Goal: Task Accomplishment & Management: Use online tool/utility

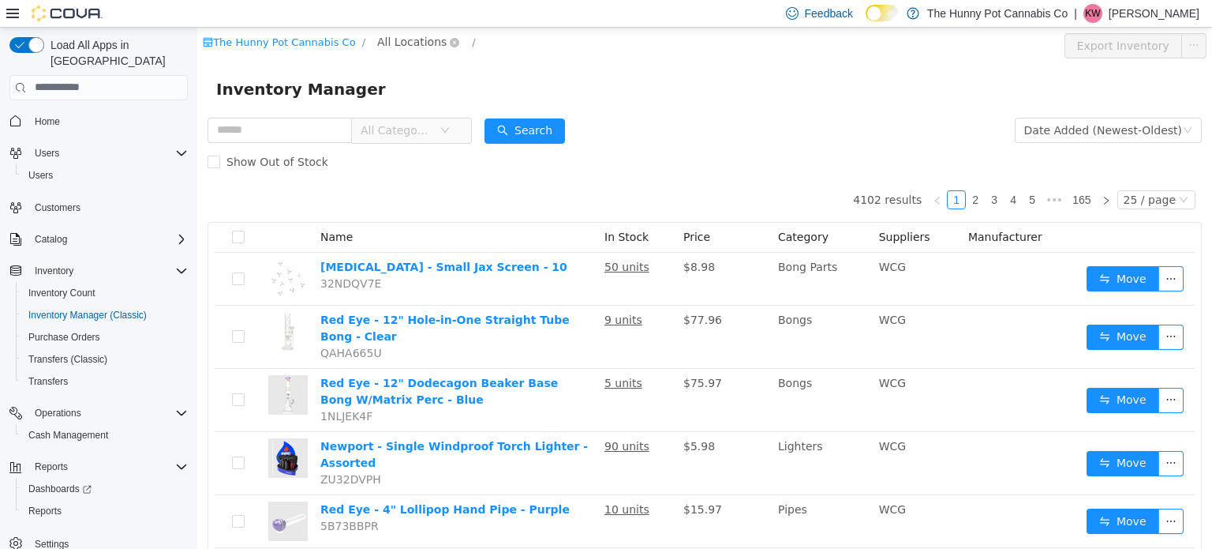
click at [408, 36] on span "All Locations" at bounding box center [411, 40] width 69 height 17
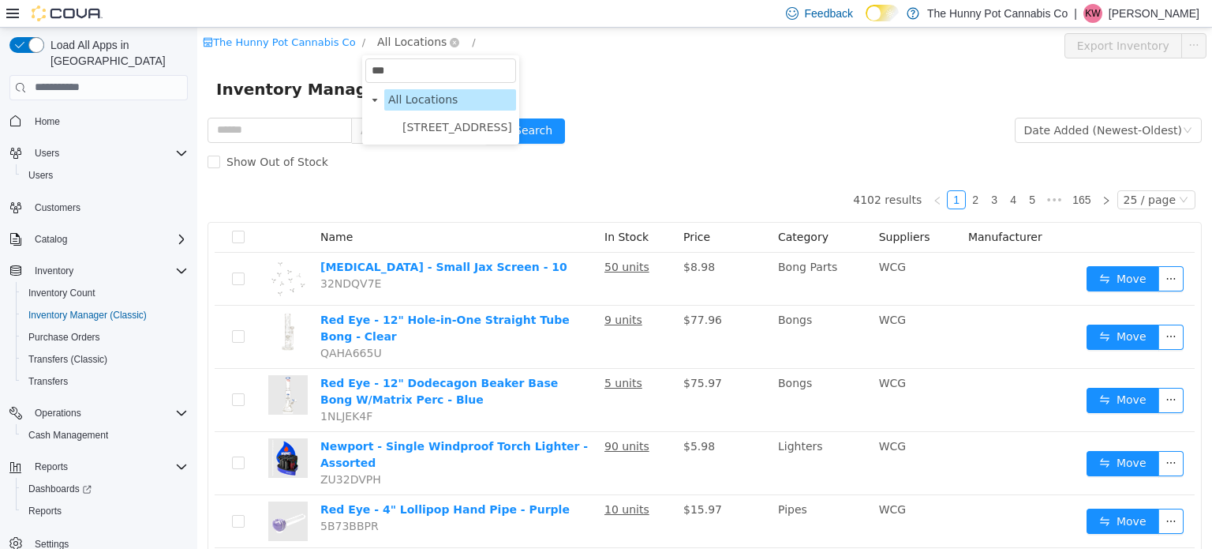
type input "****"
click at [424, 132] on span "[STREET_ADDRESS]" at bounding box center [457, 126] width 110 height 13
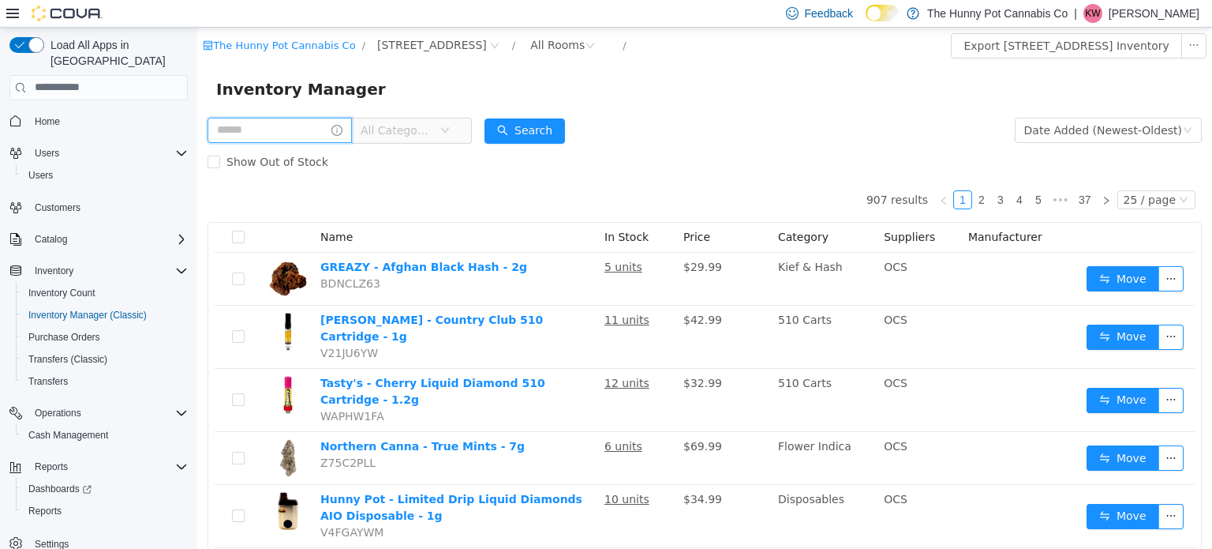
click at [318, 137] on input "text" at bounding box center [280, 129] width 144 height 25
type input "**********"
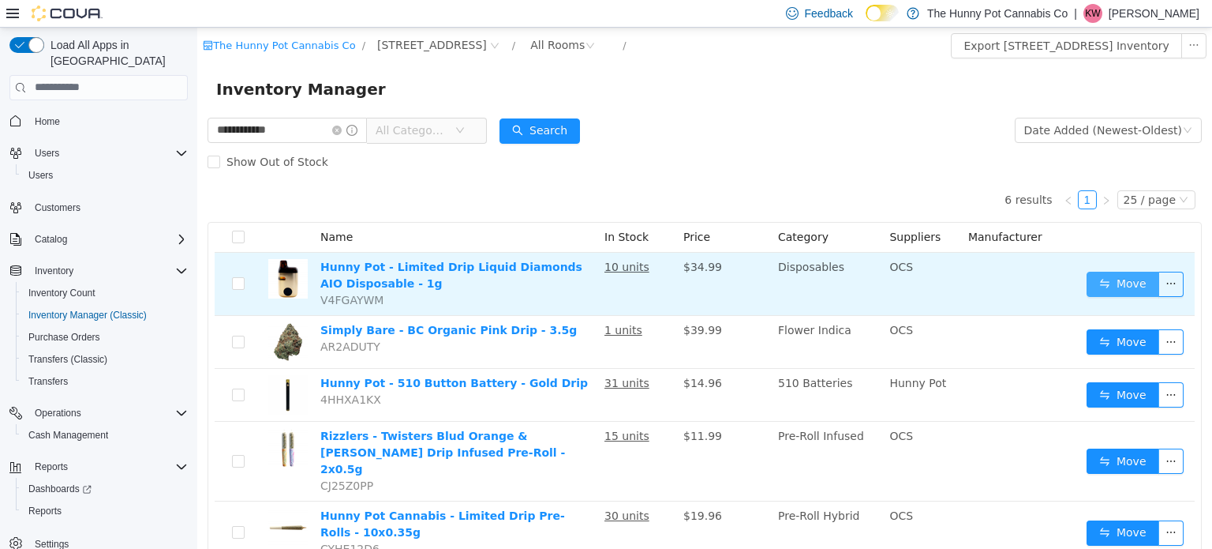
click at [1131, 286] on button "Move" at bounding box center [1123, 283] width 73 height 25
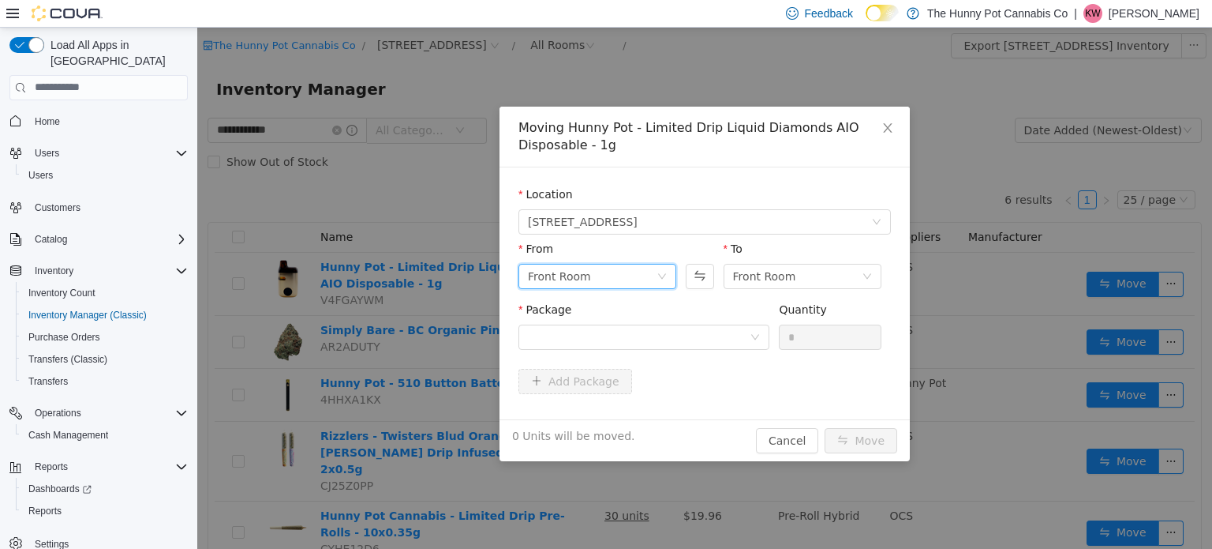
click at [649, 265] on div "Front Room" at bounding box center [592, 276] width 129 height 24
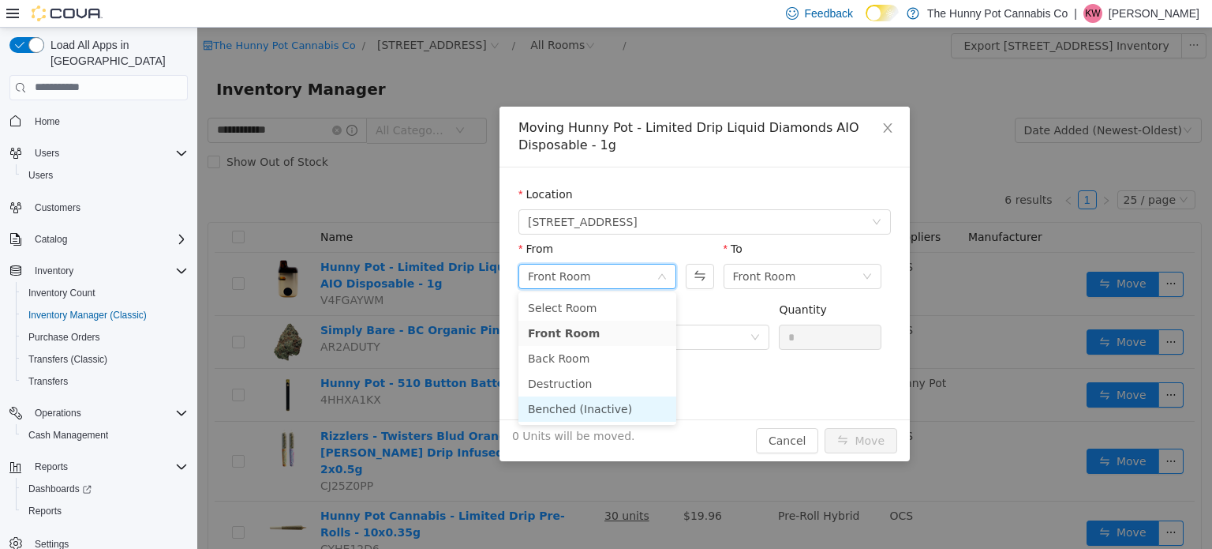
click at [590, 407] on li "Benched (Inactive)" at bounding box center [598, 407] width 158 height 25
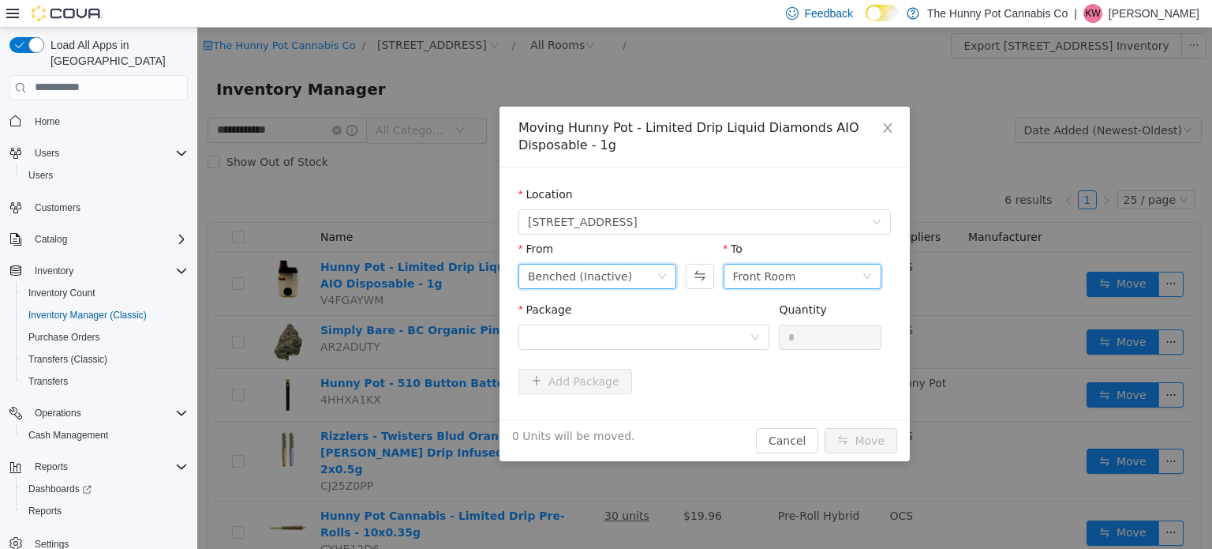
click at [832, 278] on div "Front Room" at bounding box center [797, 276] width 129 height 24
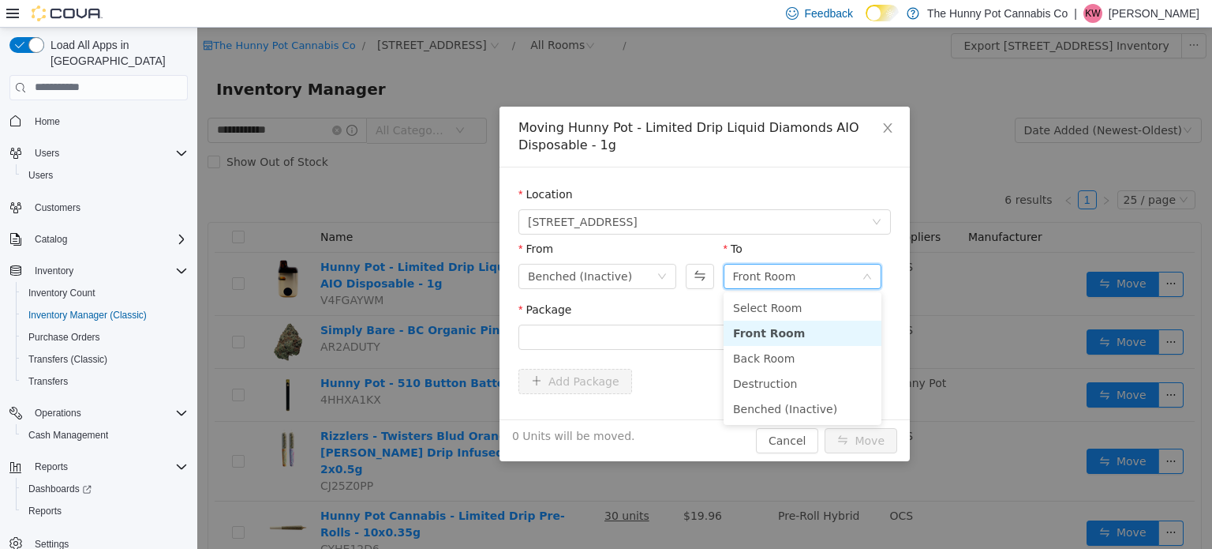
click at [800, 328] on li "Front Room" at bounding box center [803, 332] width 158 height 25
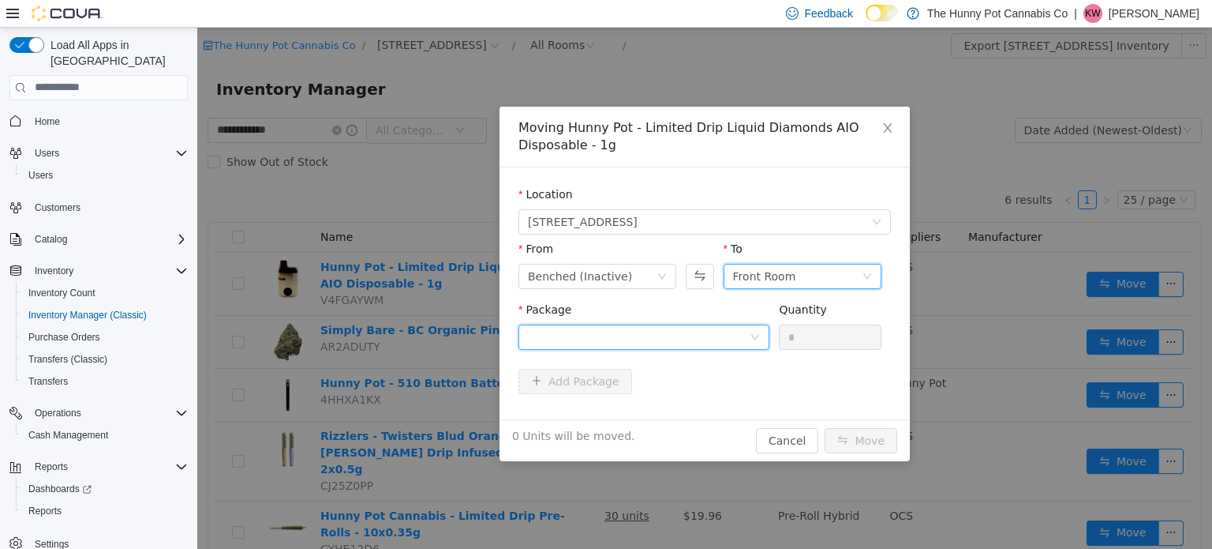
click at [725, 339] on div at bounding box center [639, 336] width 222 height 24
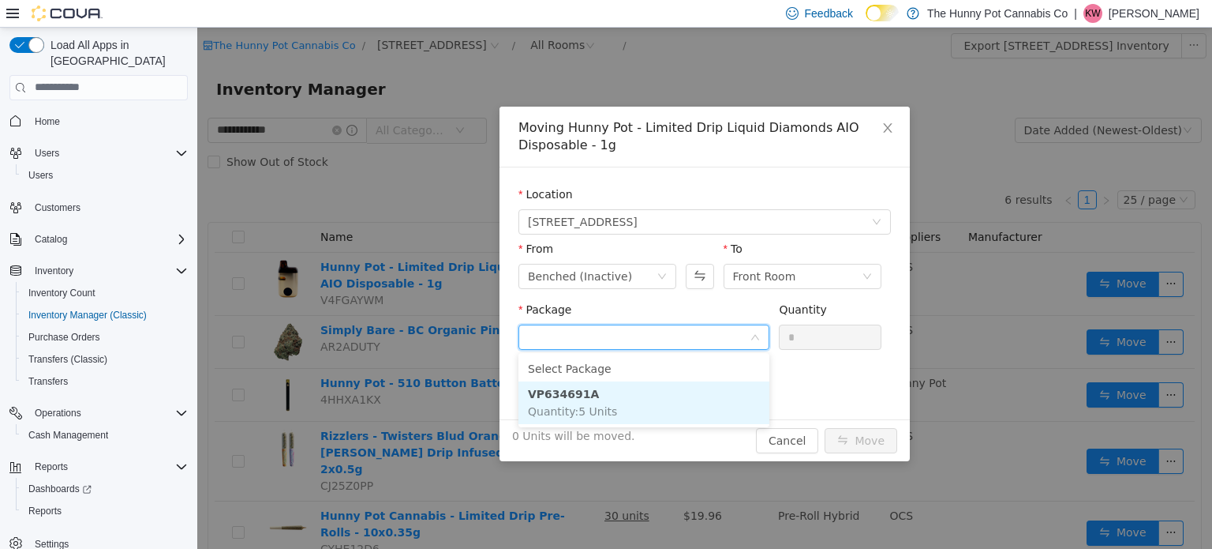
click at [633, 403] on li "VP634691A Quantity : 5 Units" at bounding box center [644, 401] width 251 height 43
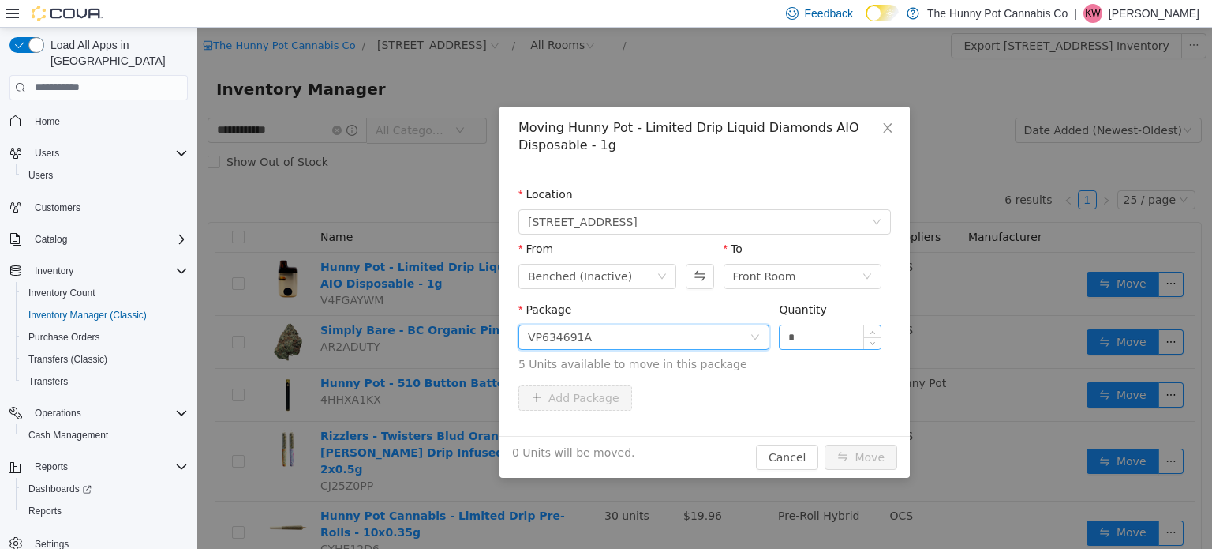
click at [830, 324] on input "*" at bounding box center [830, 336] width 101 height 24
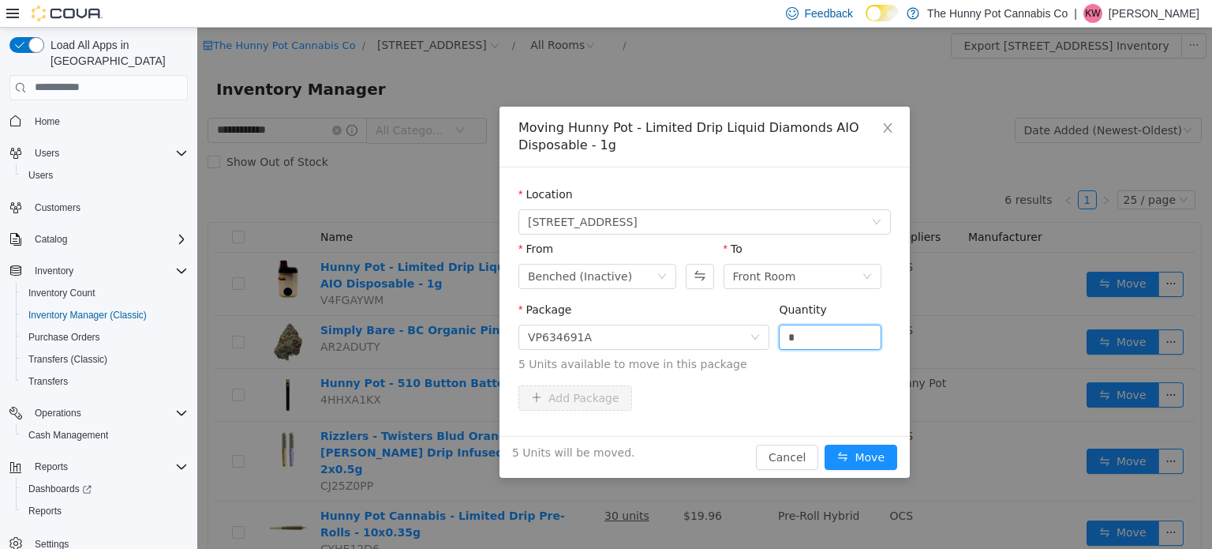
type input "*"
click at [826, 406] on div "Add Package" at bounding box center [705, 396] width 373 height 25
click at [860, 452] on button "Move" at bounding box center [861, 456] width 73 height 25
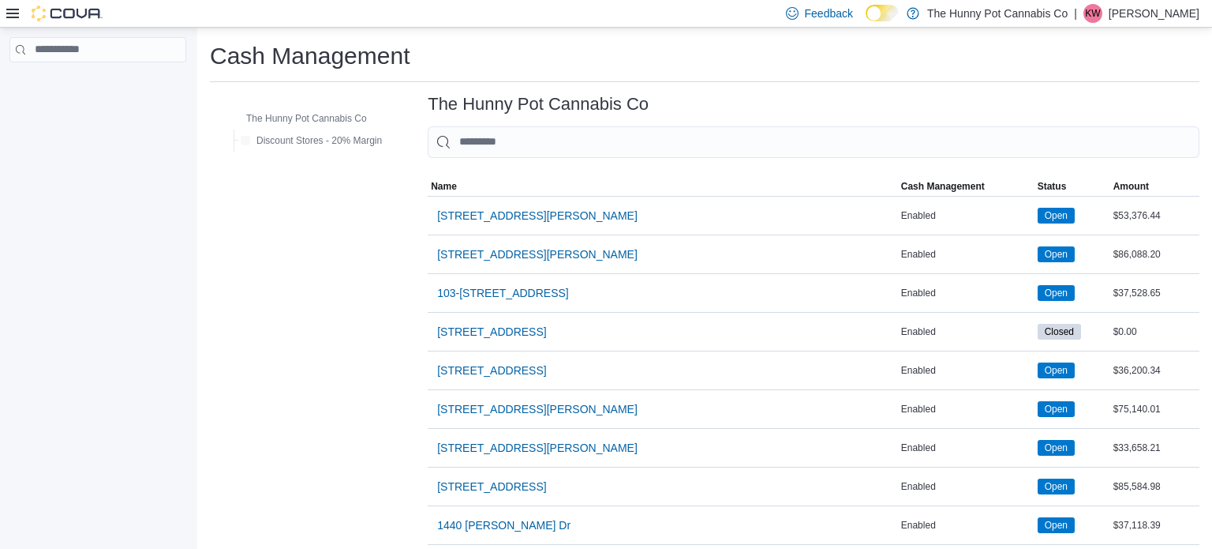
scroll to position [1249, 0]
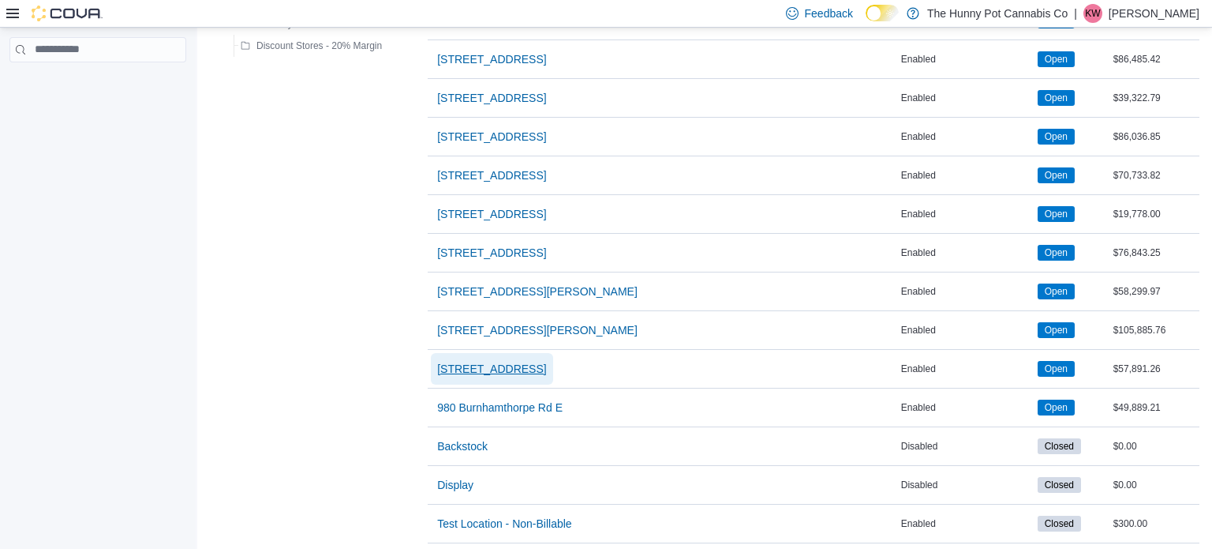
click at [467, 361] on span "[STREET_ADDRESS]" at bounding box center [491, 369] width 109 height 16
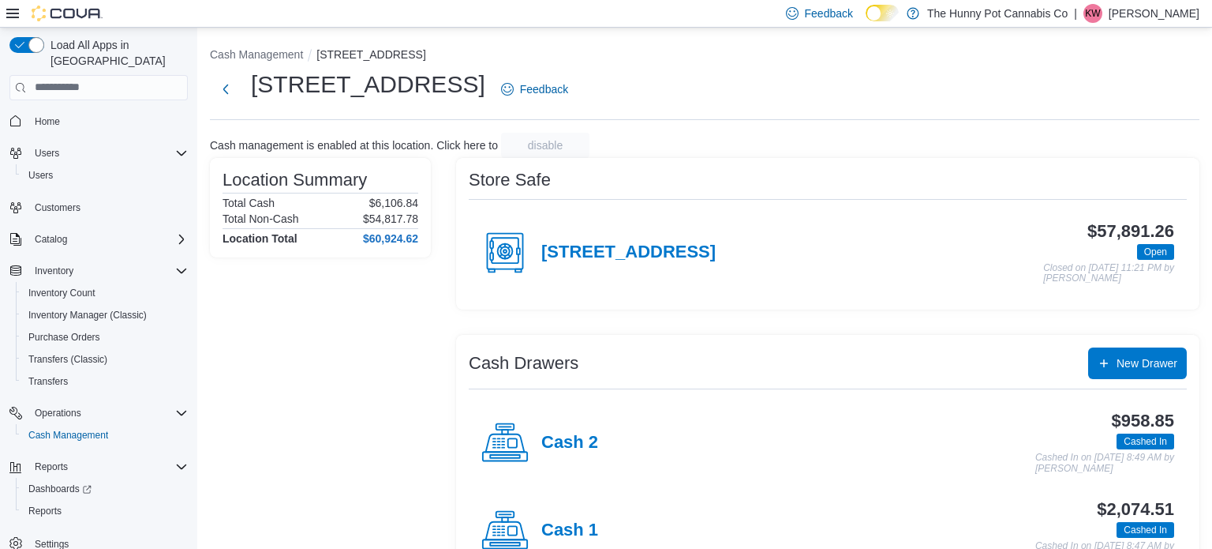
click at [80, 112] on span "Home" at bounding box center [107, 121] width 159 height 20
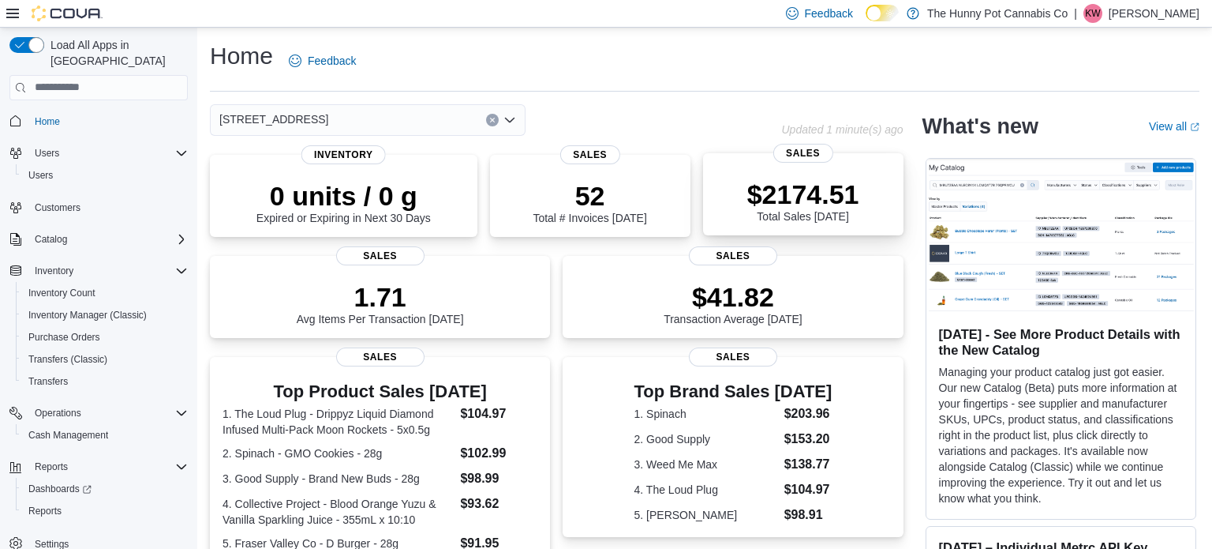
click at [769, 198] on p "$2174.51" at bounding box center [803, 194] width 112 height 32
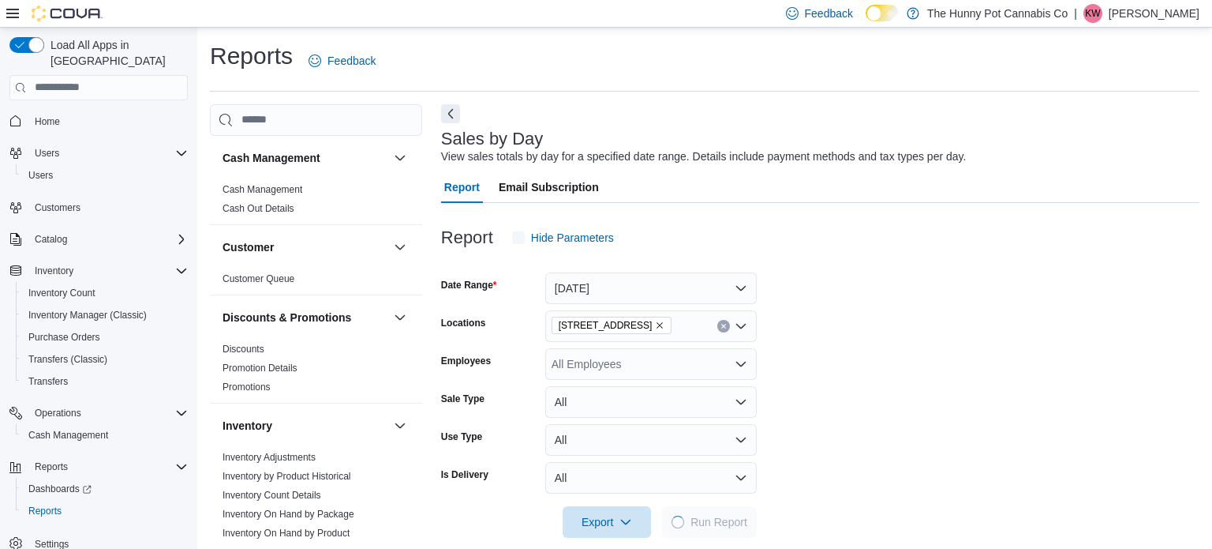
scroll to position [20, 0]
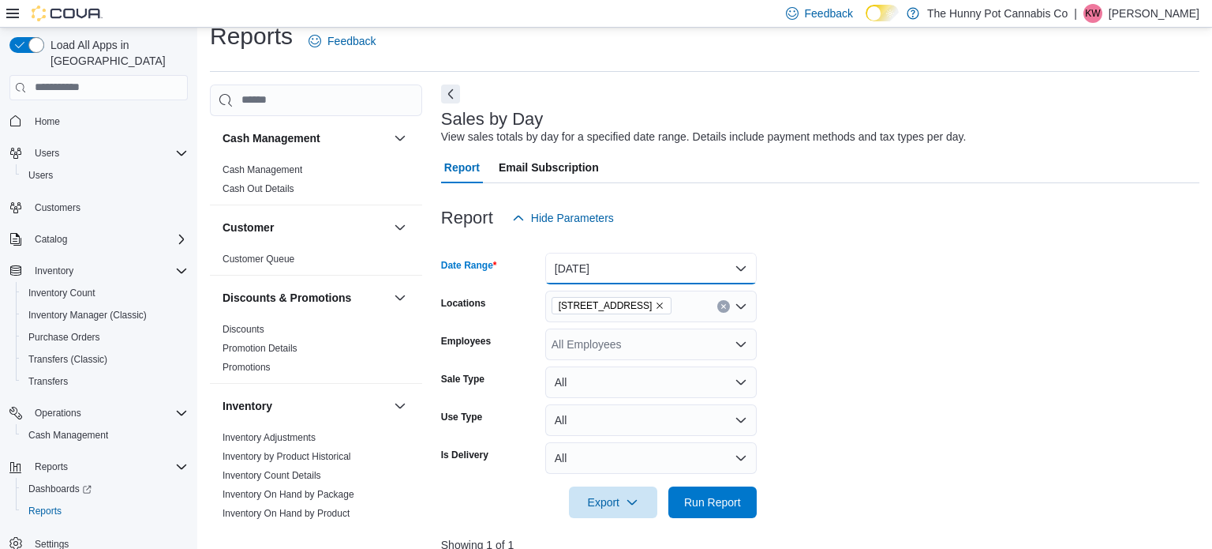
click at [610, 262] on button "Today" at bounding box center [651, 269] width 212 height 32
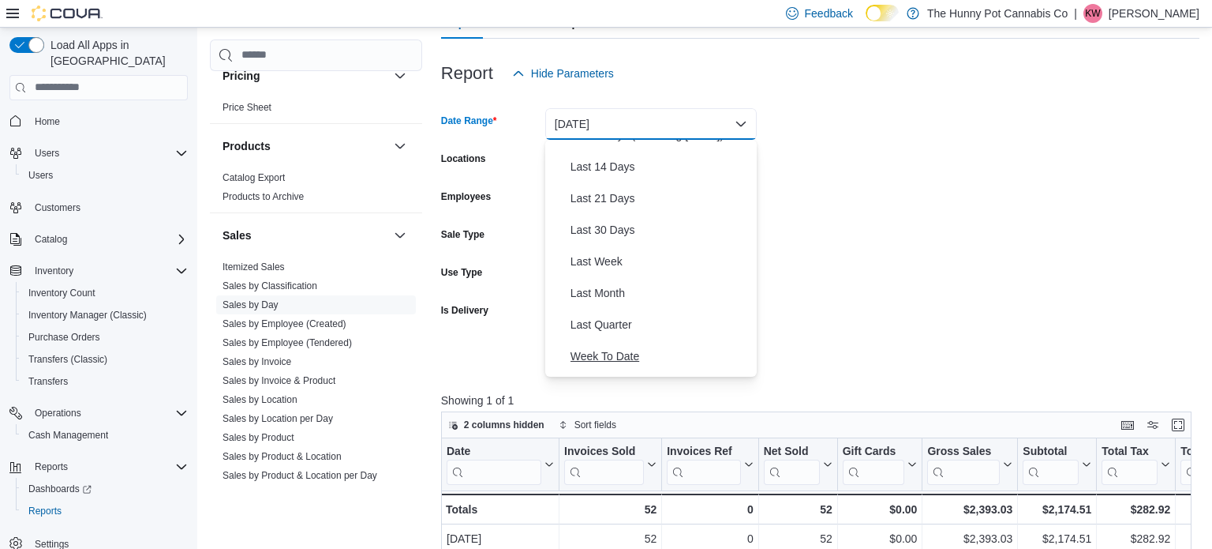
scroll to position [148, 0]
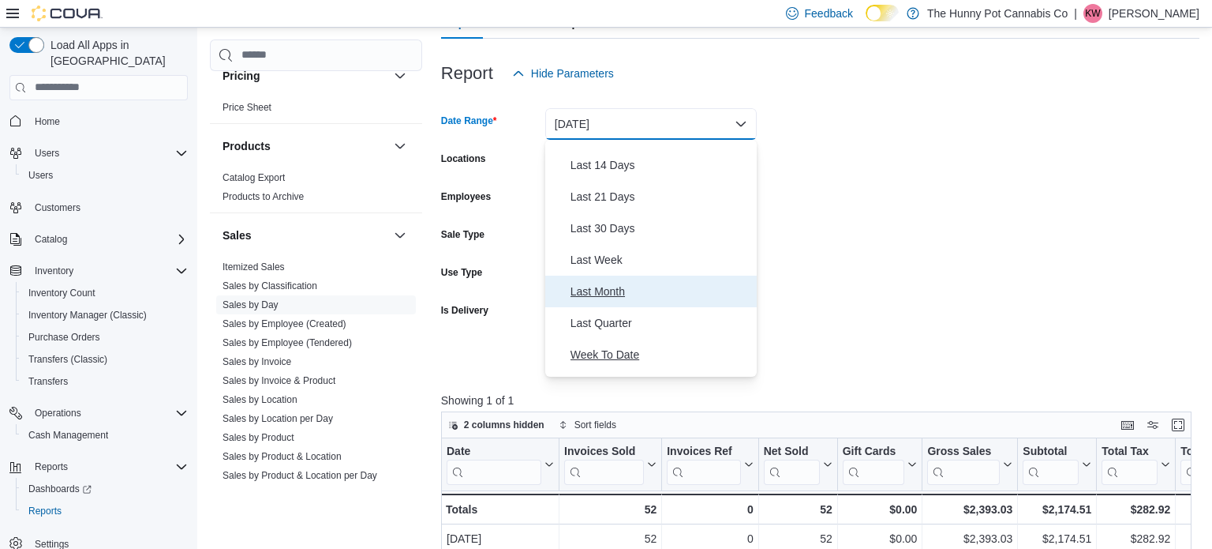
click at [631, 275] on button "Last Month" at bounding box center [651, 291] width 212 height 32
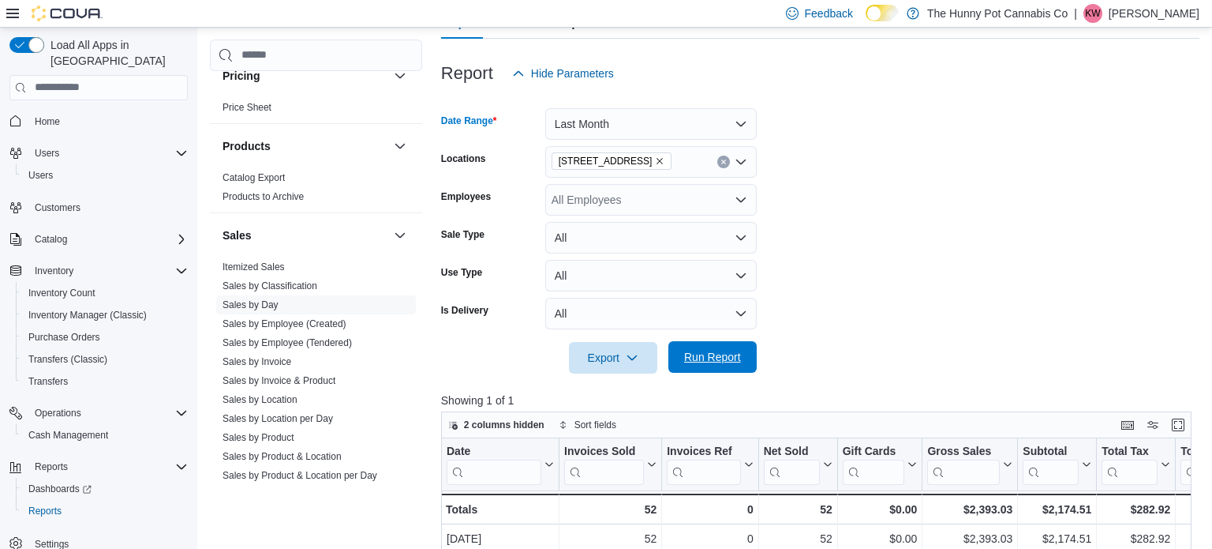
click at [724, 358] on span "Run Report" at bounding box center [712, 357] width 57 height 16
